Goal: Information Seeking & Learning: Learn about a topic

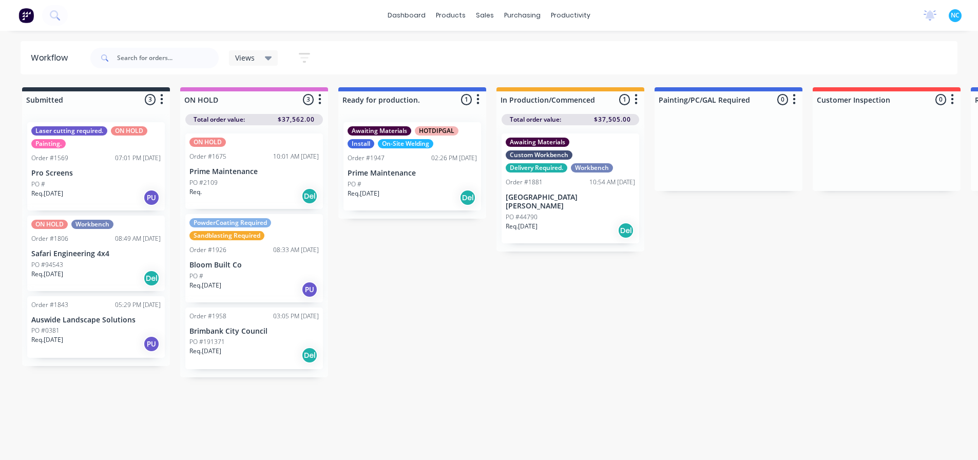
click at [383, 182] on div "PO #" at bounding box center [412, 184] width 129 height 9
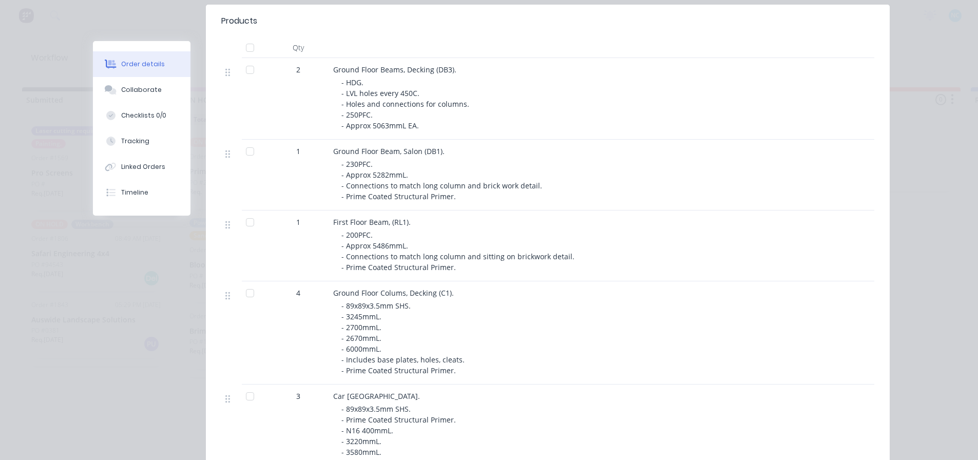
scroll to position [308, 0]
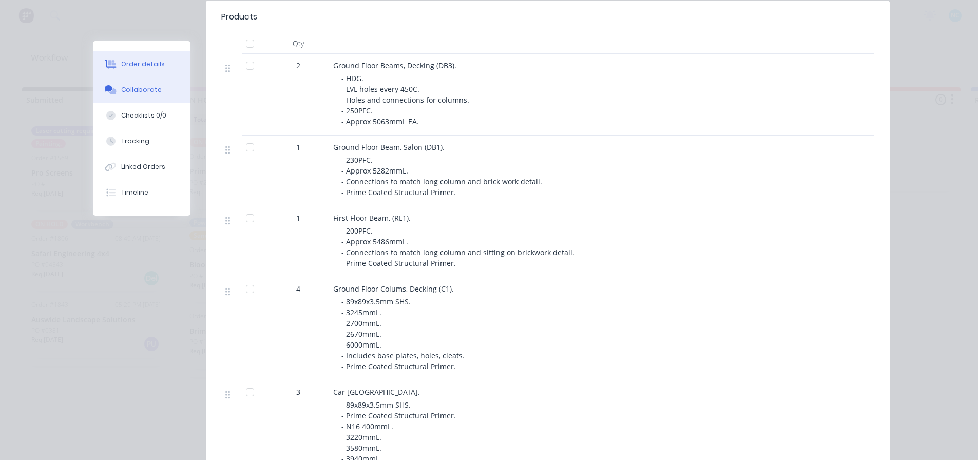
click at [166, 83] on button "Collaborate" at bounding box center [142, 90] width 98 height 26
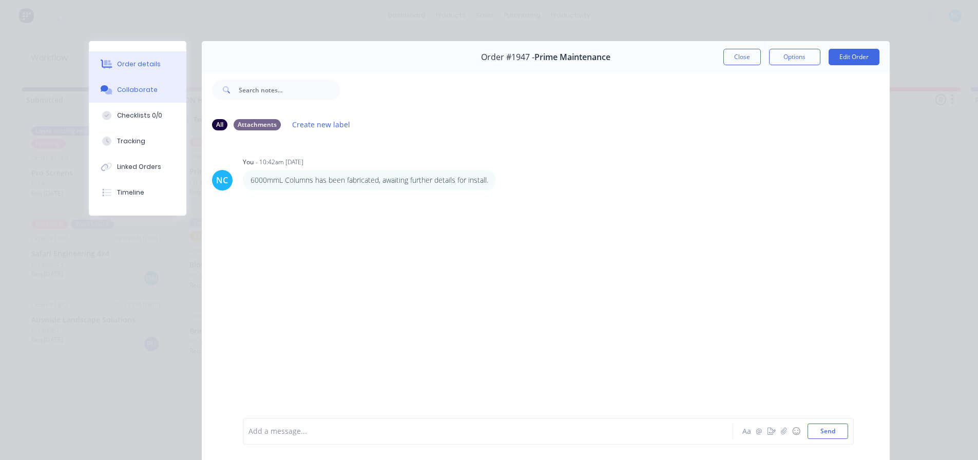
click at [139, 69] on button "Order details" at bounding box center [138, 64] width 98 height 26
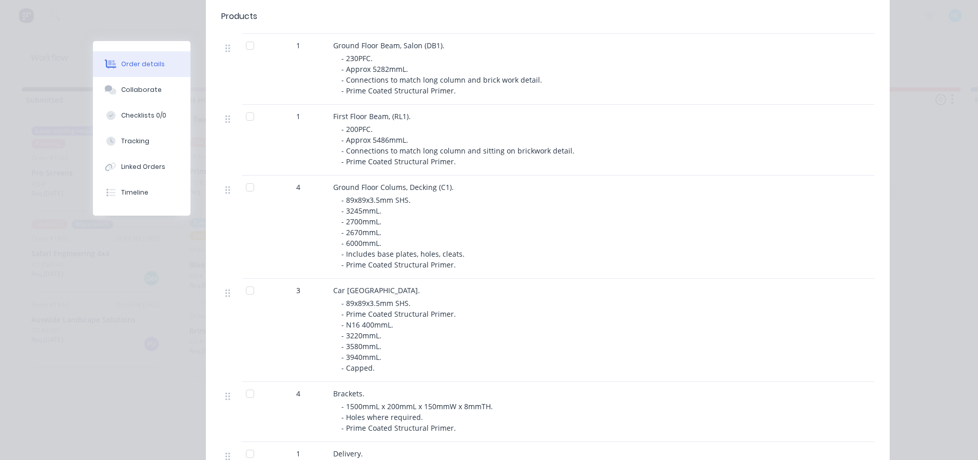
scroll to position [411, 0]
drag, startPoint x: 351, startPoint y: 168, endPoint x: 422, endPoint y: 172, distance: 71.0
click at [422, 194] on div "- 89x89x3.5mm SHS. - 3245mmL. - 2700mmL. - 2670mmL. - 6000mmL. - Includes base …" at bounding box center [538, 231] width 394 height 75
click at [411, 194] on div "- 89x89x3.5mm SHS. - 3245mmL. - 2700mmL. - 2670mmL. - 6000mmL. - Includes base …" at bounding box center [538, 231] width 394 height 75
drag, startPoint x: 343, startPoint y: 186, endPoint x: 386, endPoint y: 187, distance: 43.7
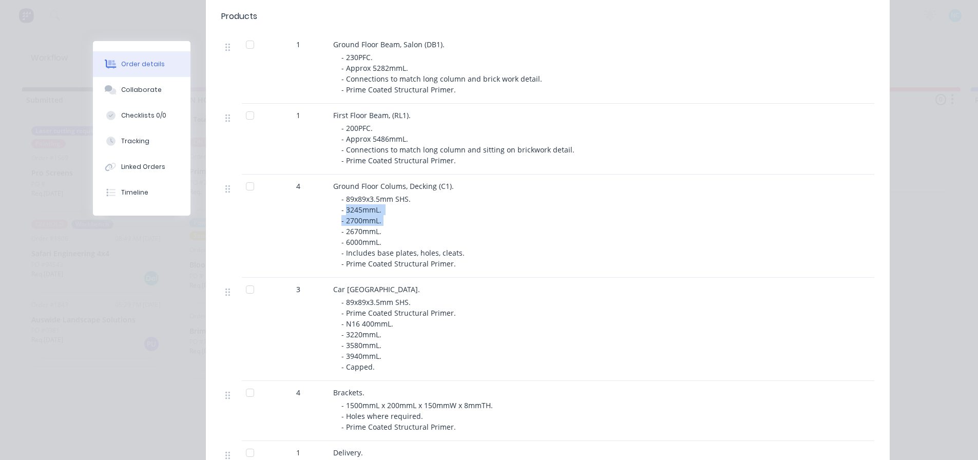
click at [386, 194] on div "- 89x89x3.5mm SHS. - 3245mmL. - 2700mmL. - 2670mmL. - 6000mmL. - Includes base …" at bounding box center [538, 231] width 394 height 75
click at [384, 194] on div "- 89x89x3.5mm SHS. - 3245mmL. - 2700mmL. - 2670mmL. - 6000mmL. - Includes base …" at bounding box center [538, 231] width 394 height 75
drag, startPoint x: 350, startPoint y: 215, endPoint x: 387, endPoint y: 219, distance: 36.6
click at [387, 219] on div "- 89x89x3.5mm SHS. - 3245mmL. - 2700mmL. - 2670mmL. - 6000mmL. - Includes base …" at bounding box center [538, 231] width 394 height 75
click at [369, 224] on span "- 89x89x3.5mm SHS. - 3245mmL. - 2700mmL. - 2670mmL. - 6000mmL. - Includes base …" at bounding box center [402, 231] width 123 height 74
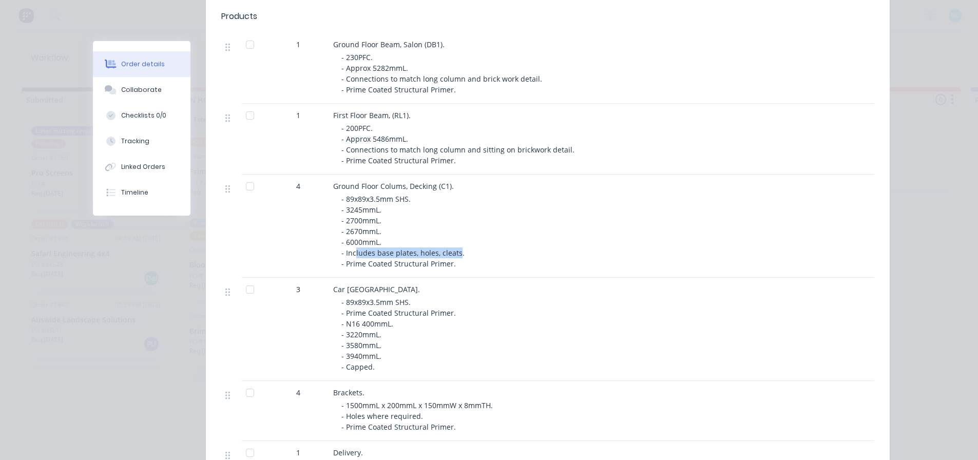
drag, startPoint x: 351, startPoint y: 227, endPoint x: 452, endPoint y: 226, distance: 101.7
click at [452, 226] on span "- 89x89x3.5mm SHS. - 3245mmL. - 2700mmL. - 2670mmL. - 6000mmL. - Includes base …" at bounding box center [402, 231] width 123 height 74
click at [453, 226] on span "- 89x89x3.5mm SHS. - 3245mmL. - 2700mmL. - 2670mmL. - 6000mmL. - Includes base …" at bounding box center [402, 231] width 123 height 74
drag, startPoint x: 375, startPoint y: 235, endPoint x: 466, endPoint y: 236, distance: 91.4
click at [466, 236] on div "- 89x89x3.5mm SHS. - 3245mmL. - 2700mmL. - 2670mmL. - 6000mmL. - Includes base …" at bounding box center [538, 231] width 394 height 75
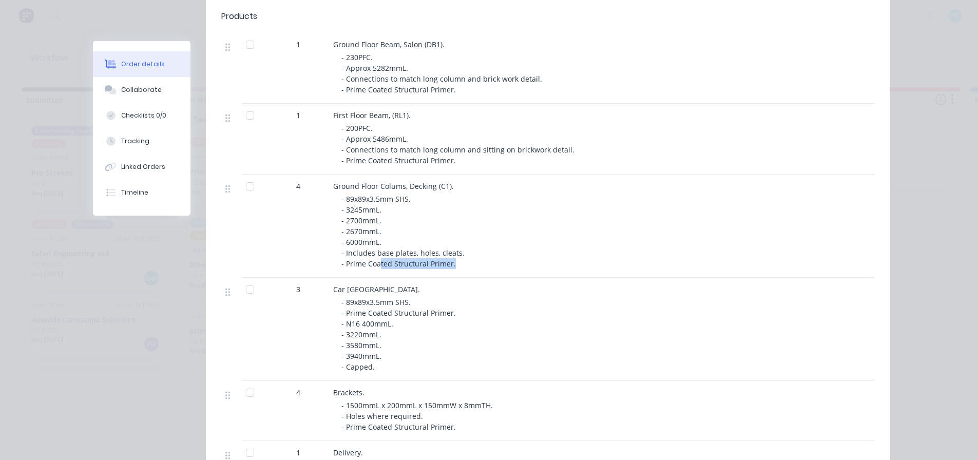
click at [466, 236] on div "- 89x89x3.5mm SHS. - 3245mmL. - 2700mmL. - 2670mmL. - 6000mmL. - Includes base …" at bounding box center [538, 231] width 394 height 75
drag, startPoint x: 347, startPoint y: 273, endPoint x: 430, endPoint y: 273, distance: 83.2
click at [430, 297] on div "- 89x89x3.5mm SHS. - Prime Coated Structural Primer. - N16 400mmL. - 3220mmL. -…" at bounding box center [538, 334] width 394 height 75
click at [425, 297] on div "- 89x89x3.5mm SHS. - Prime Coated Structural Primer. - N16 400mmL. - 3220mmL. -…" at bounding box center [538, 334] width 394 height 75
drag, startPoint x: 393, startPoint y: 293, endPoint x: 501, endPoint y: 313, distance: 109.8
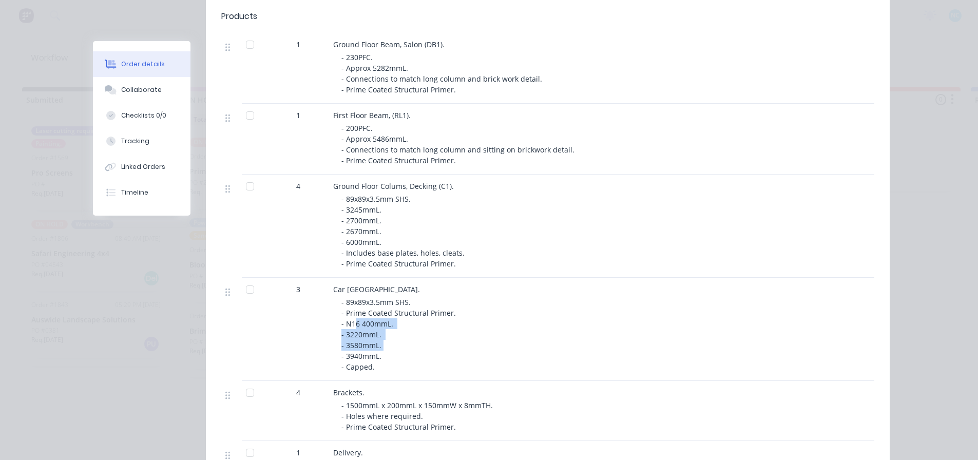
click at [503, 312] on div "- 89x89x3.5mm SHS. - Prime Coated Structural Primer. - N16 400mmL. - 3220mmL. -…" at bounding box center [538, 334] width 394 height 75
click at [463, 322] on div "- 89x89x3.5mm SHS. - Prime Coated Structural Primer. - N16 400mmL. - 3220mmL. -…" at bounding box center [538, 334] width 394 height 75
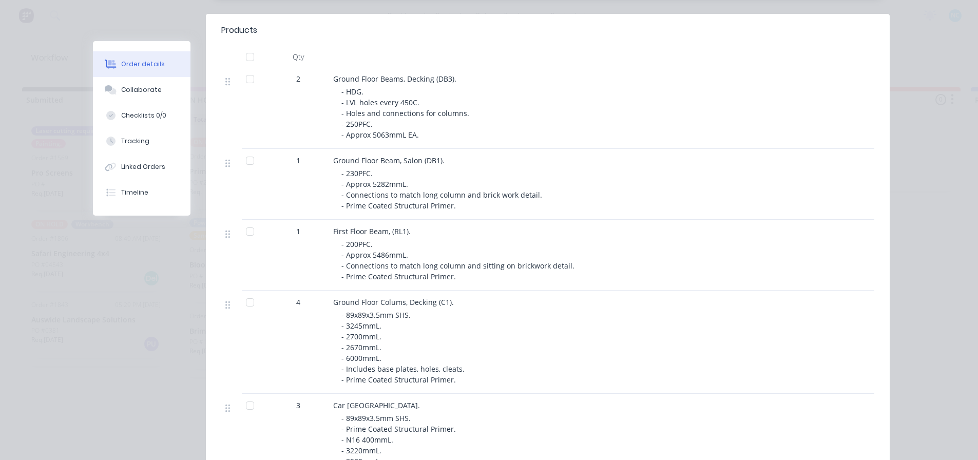
scroll to position [205, 0]
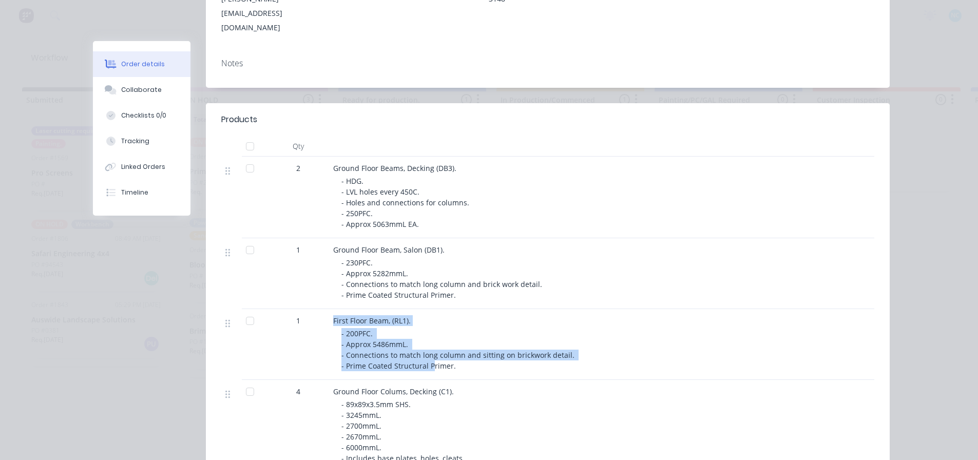
drag, startPoint x: 328, startPoint y: 293, endPoint x: 428, endPoint y: 341, distance: 110.9
click at [428, 341] on div "First Floor Beam, (RL1). - 200PFC. - Approx 5486mmL. - Connections to match lon…" at bounding box center [534, 344] width 411 height 71
click at [428, 341] on span "- 200PFC. - Approx 5486mmL. - Connections to match long column and sitting on b…" at bounding box center [458, 350] width 235 height 42
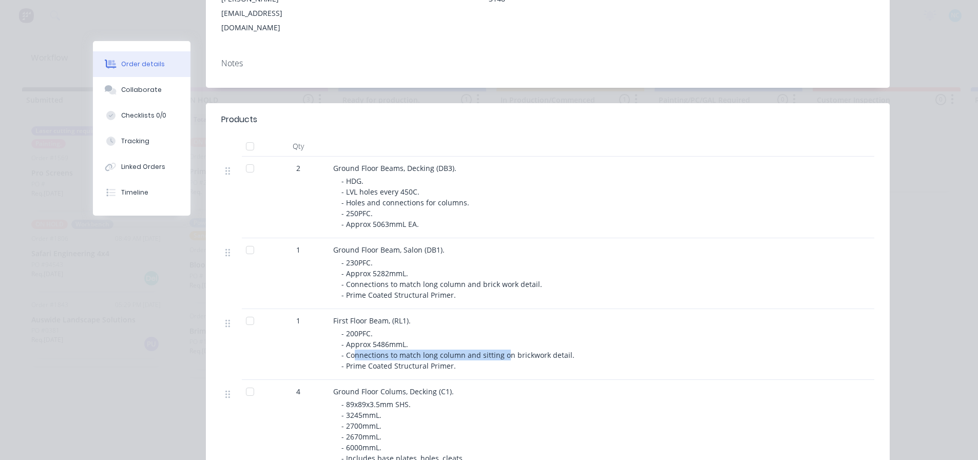
drag, startPoint x: 355, startPoint y: 329, endPoint x: 505, endPoint y: 326, distance: 150.5
click at [505, 329] on span "- 200PFC. - Approx 5486mmL. - Connections to match long column and sitting on b…" at bounding box center [458, 350] width 235 height 42
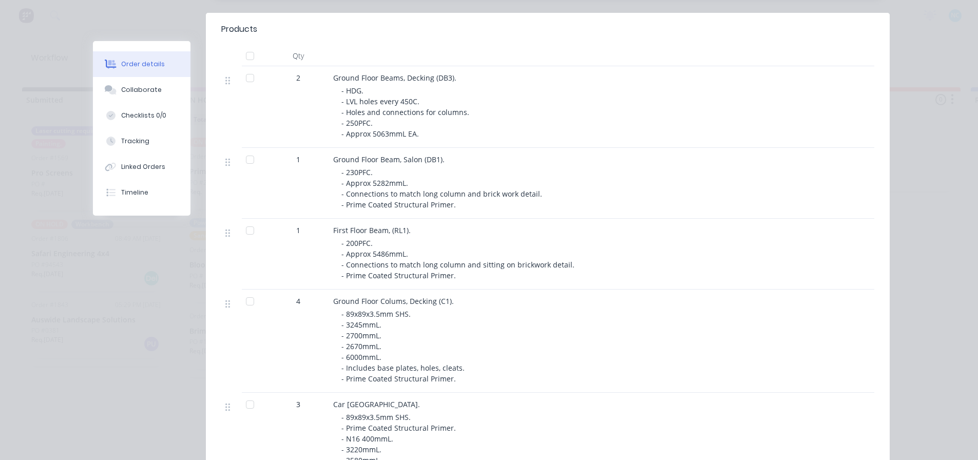
scroll to position [308, 0]
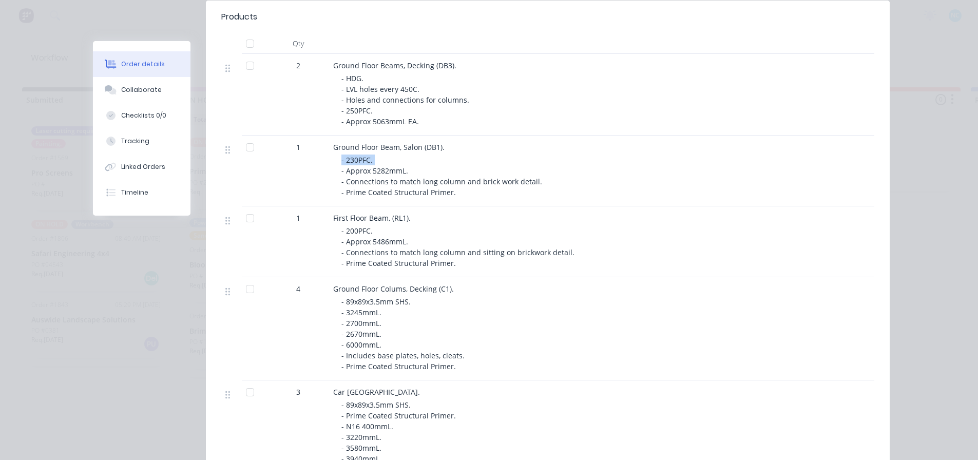
drag, startPoint x: 337, startPoint y: 131, endPoint x: 416, endPoint y: 132, distance: 79.1
click at [416, 155] on div "- 230PFC. - Approx 5282mmL. - Connections to match long column and brick work d…" at bounding box center [538, 176] width 394 height 43
drag, startPoint x: 341, startPoint y: 204, endPoint x: 381, endPoint y: 203, distance: 39.6
click at [381, 225] on div "- 200PFC. - Approx 5486mmL. - Connections to match long column and sitting on b…" at bounding box center [538, 246] width 394 height 43
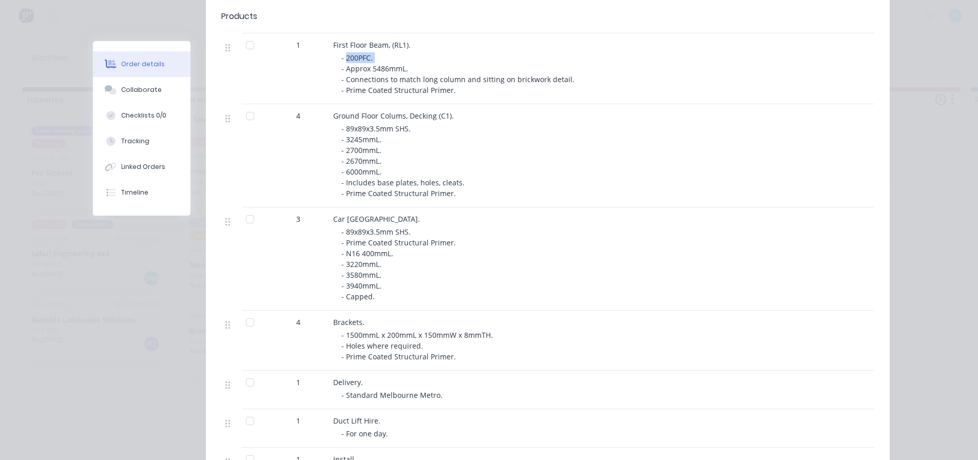
scroll to position [514, 0]
